Goal: Information Seeking & Learning: Learn about a topic

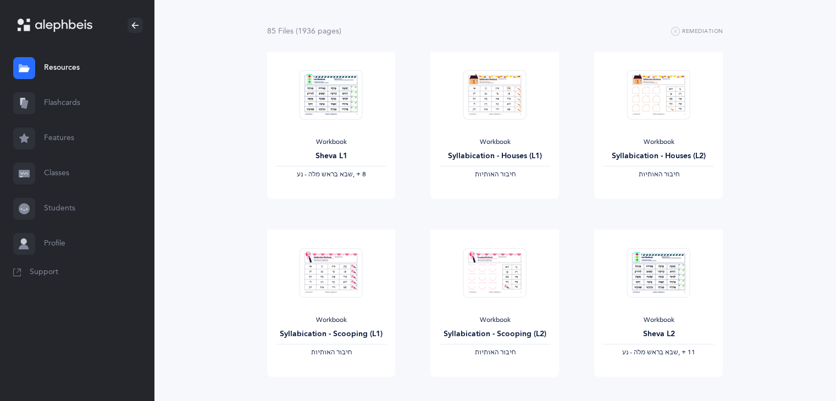
scroll to position [107, 0]
click at [59, 202] on link "Students" at bounding box center [77, 208] width 154 height 35
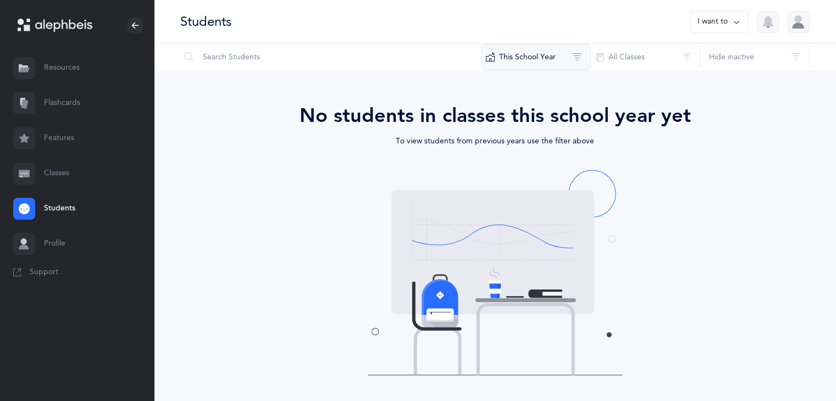
click at [590, 56] on button "This School Year" at bounding box center [536, 57] width 110 height 26
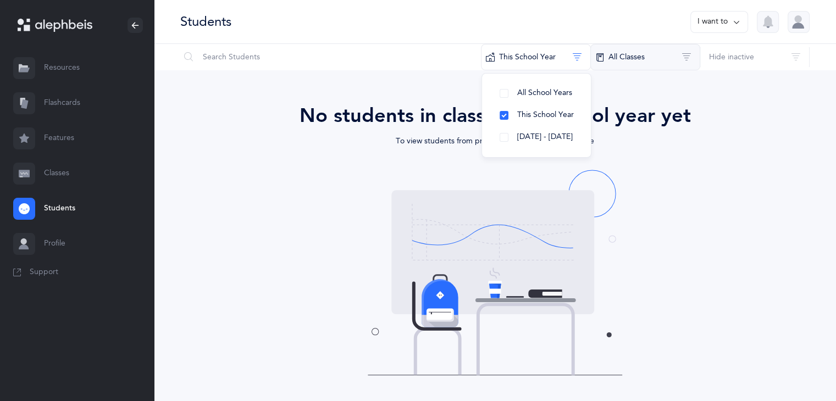
click at [612, 64] on button "All Classes" at bounding box center [646, 57] width 110 height 26
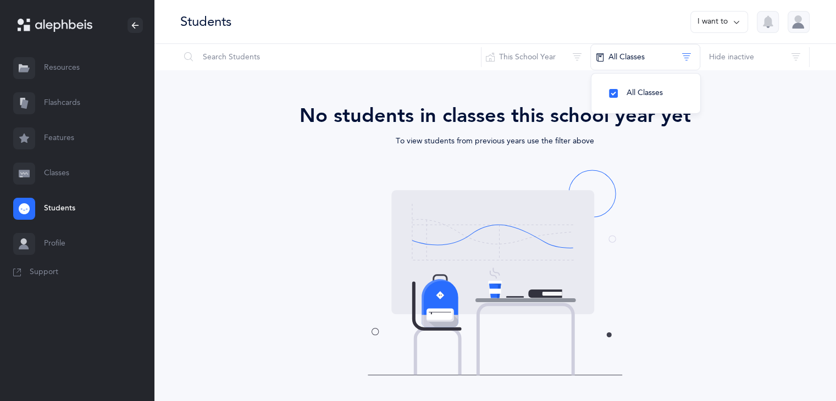
click at [736, 122] on div "No students in classes this school year yet" at bounding box center [496, 116] width 572 height 30
click at [96, 62] on link "Resources" at bounding box center [77, 68] width 154 height 35
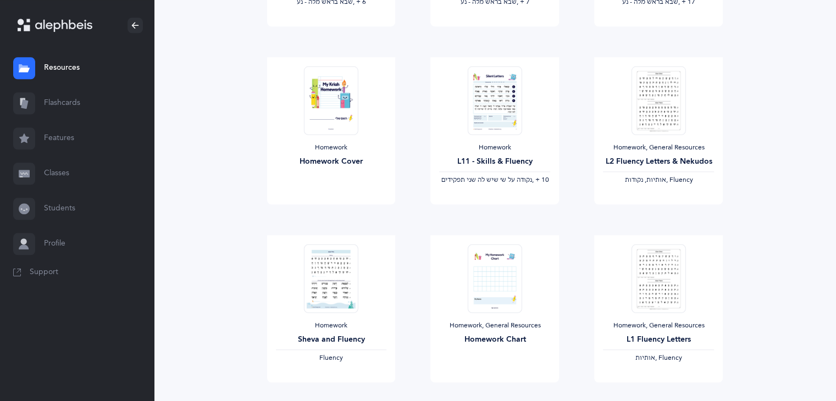
scroll to position [1265, 0]
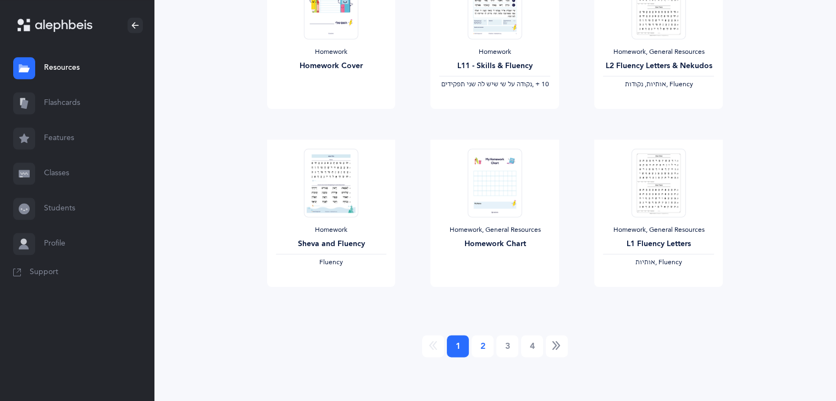
click at [492, 347] on link "2" at bounding box center [483, 346] width 22 height 22
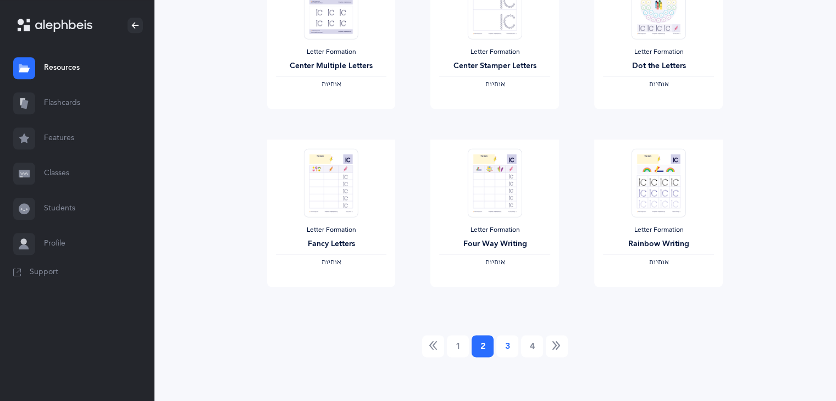
click at [505, 347] on link "3" at bounding box center [508, 346] width 22 height 22
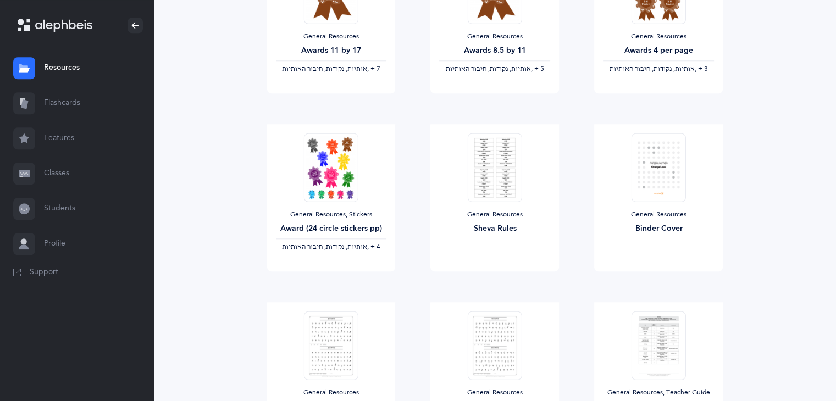
scroll to position [1106, 0]
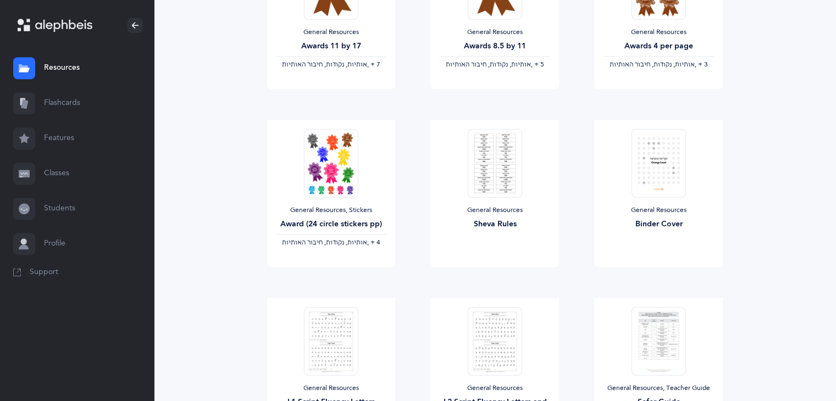
click at [64, 170] on link "Classes" at bounding box center [77, 173] width 154 height 35
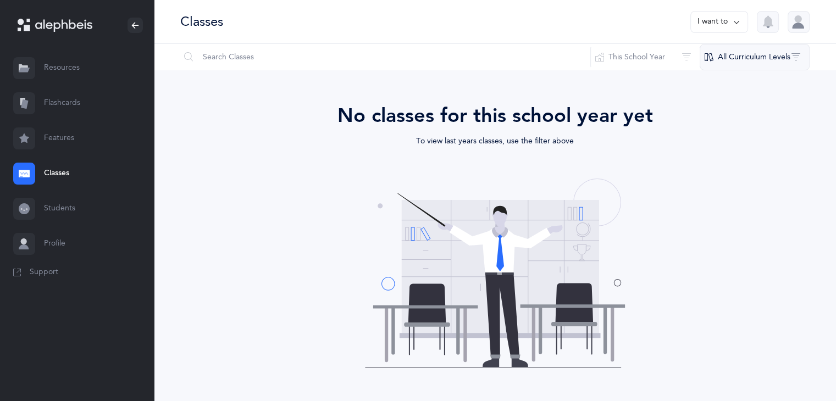
click at [783, 47] on button "All Curriculum Levels" at bounding box center [755, 57] width 110 height 26
click at [97, 146] on link "Features" at bounding box center [77, 138] width 154 height 35
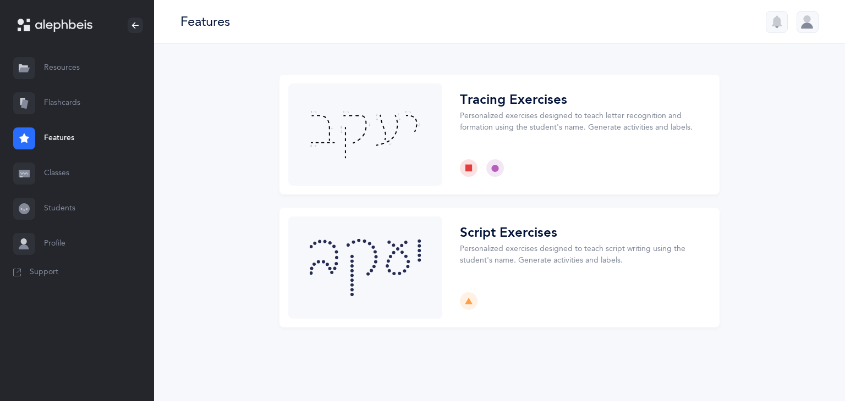
click at [115, 52] on link "Resources" at bounding box center [77, 68] width 154 height 35
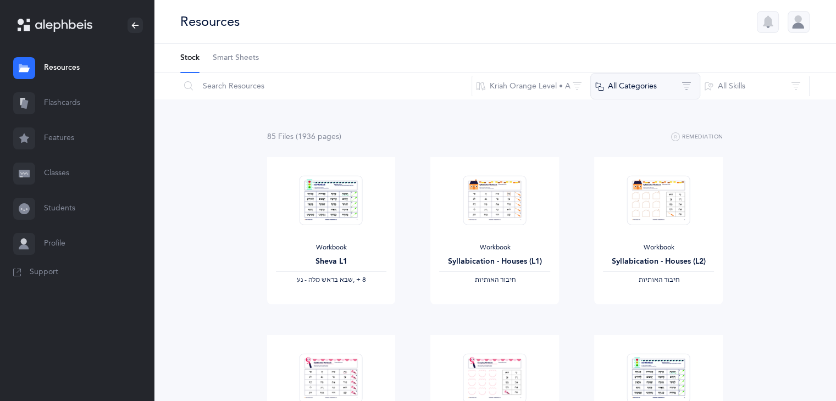
click at [648, 90] on button "All Categories" at bounding box center [646, 86] width 110 height 26
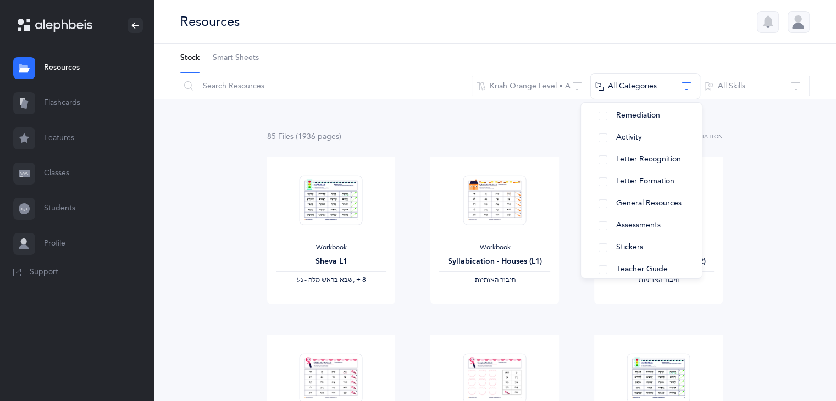
scroll to position [136, 0]
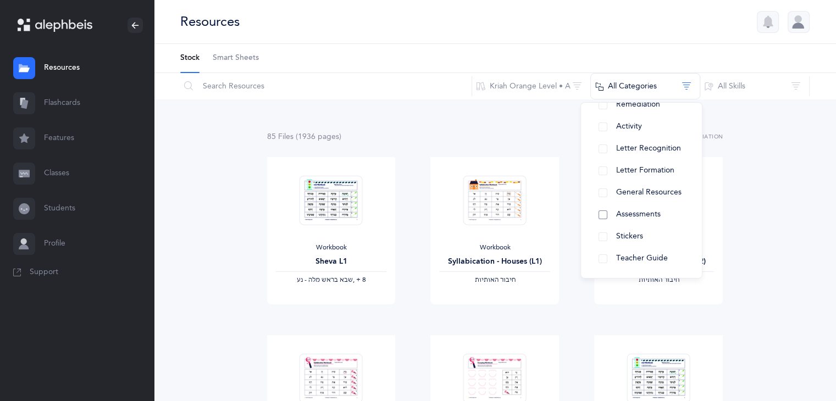
click at [653, 208] on button "Assessments" at bounding box center [641, 215] width 103 height 22
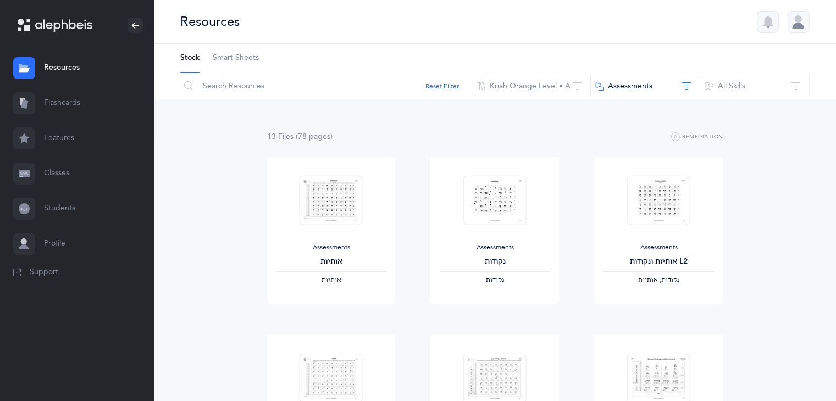
scroll to position [78, 0]
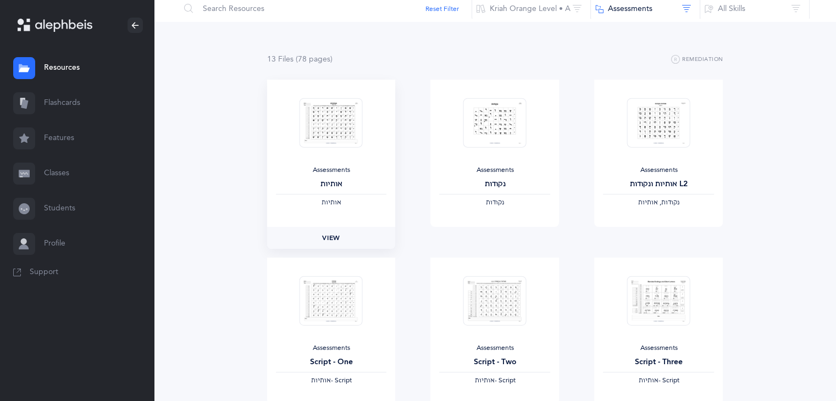
click at [322, 238] on span "View" at bounding box center [331, 238] width 18 height 10
click at [515, 238] on link "View" at bounding box center [495, 238] width 129 height 22
